Goal: Transaction & Acquisition: Purchase product/service

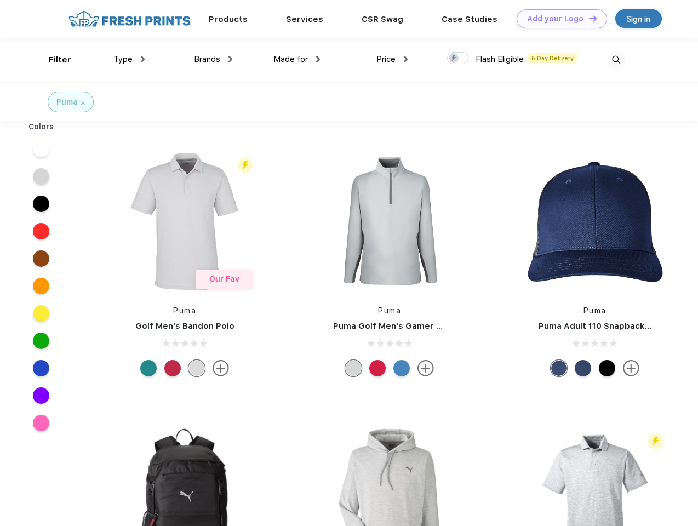
click at [558, 19] on link "Add your Logo Design Tool" at bounding box center [562, 18] width 90 height 19
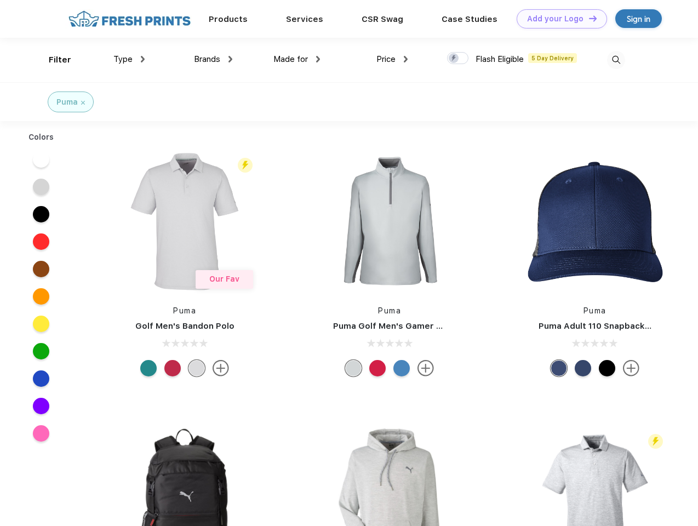
click at [0, 0] on div "Design Tool" at bounding box center [0, 0] width 0 height 0
click at [588, 18] on link "Add your Logo Design Tool" at bounding box center [562, 18] width 90 height 19
click at [53, 60] on div "Filter" at bounding box center [60, 60] width 22 height 13
click at [129, 59] on span "Type" at bounding box center [122, 59] width 19 height 10
click at [213, 59] on span "Brands" at bounding box center [207, 59] width 26 height 10
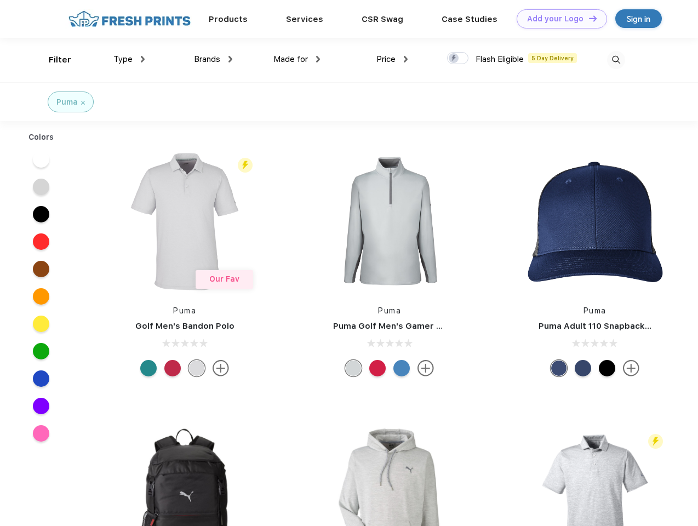
click at [297, 59] on span "Made for" at bounding box center [291, 59] width 35 height 10
click at [393, 59] on span "Price" at bounding box center [386, 59] width 19 height 10
click at [458, 59] on div at bounding box center [457, 58] width 21 height 12
click at [454, 59] on input "checkbox" at bounding box center [450, 55] width 7 height 7
click at [616, 60] on img at bounding box center [616, 60] width 18 height 18
